Goal: Navigation & Orientation: Find specific page/section

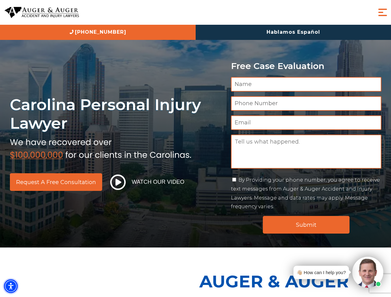
click at [11, 286] on img "Accessibility Menu" at bounding box center [11, 286] width 14 height 14
